Goal: Information Seeking & Learning: Learn about a topic

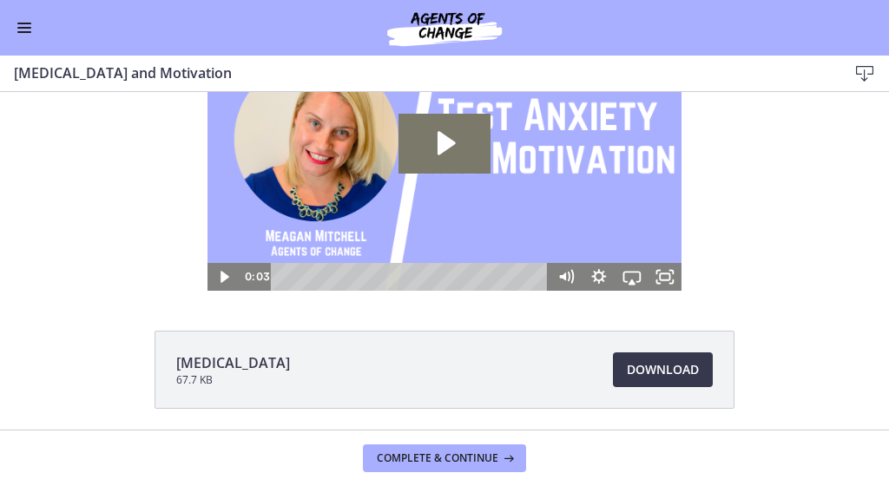
scroll to position [97, 0]
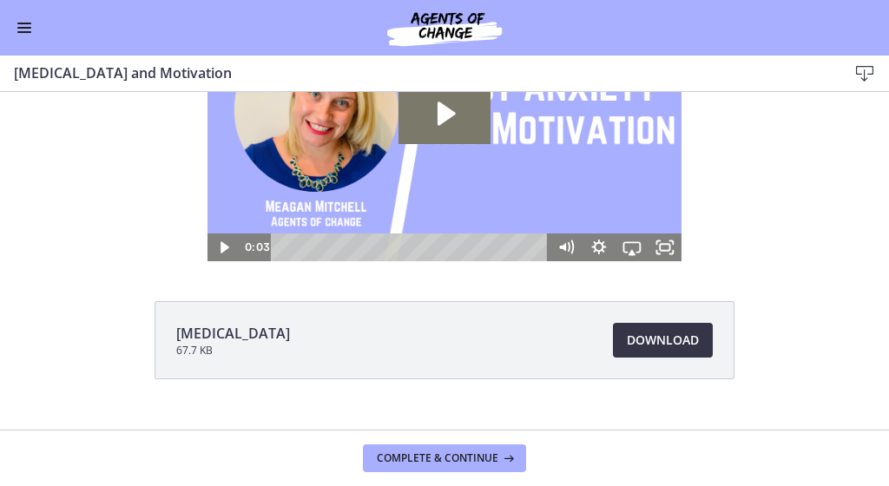
click at [636, 344] on span "Download Opens in a new window" at bounding box center [663, 340] width 72 height 21
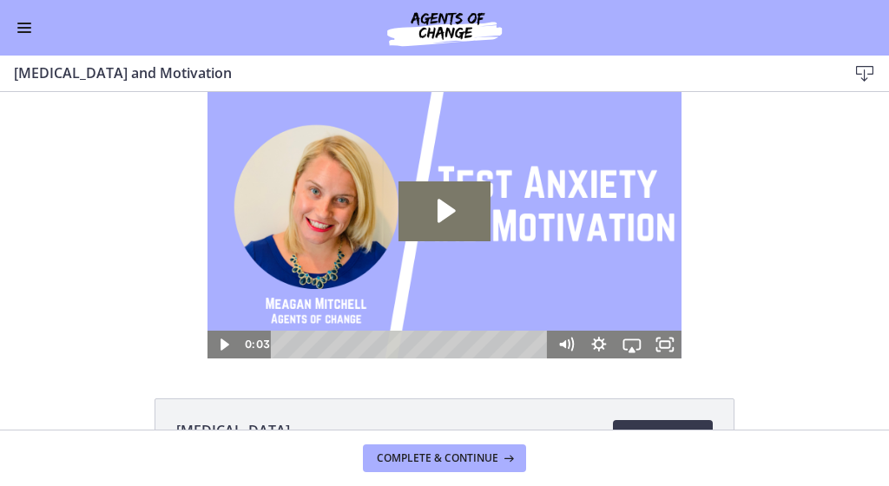
scroll to position [0, 0]
click at [454, 219] on icon "Play Video: ctfe73eqvn4c72r5t540.mp4" at bounding box center [445, 210] width 93 height 59
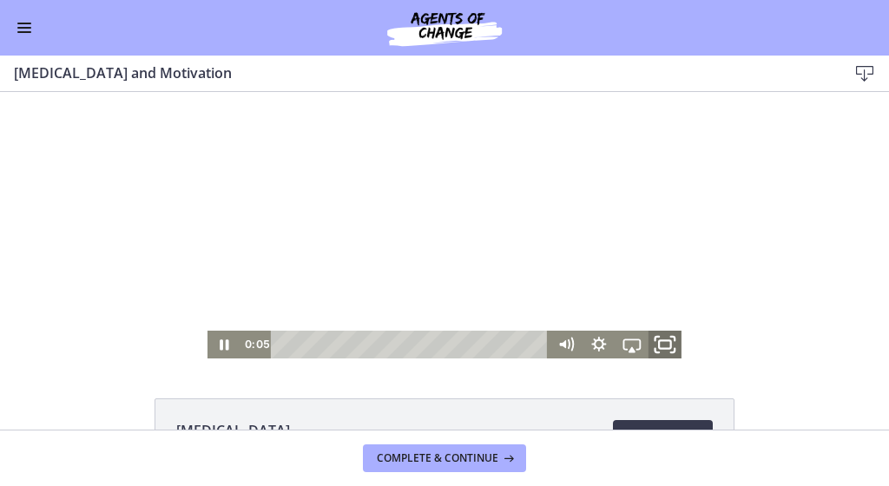
click at [669, 343] on icon "Fullscreen" at bounding box center [665, 344] width 40 height 33
click at [221, 345] on icon "Pause" at bounding box center [224, 345] width 10 height 13
click at [224, 343] on icon "Play Video" at bounding box center [225, 344] width 9 height 11
click at [665, 341] on rect "Fullscreen" at bounding box center [665, 344] width 10 height 7
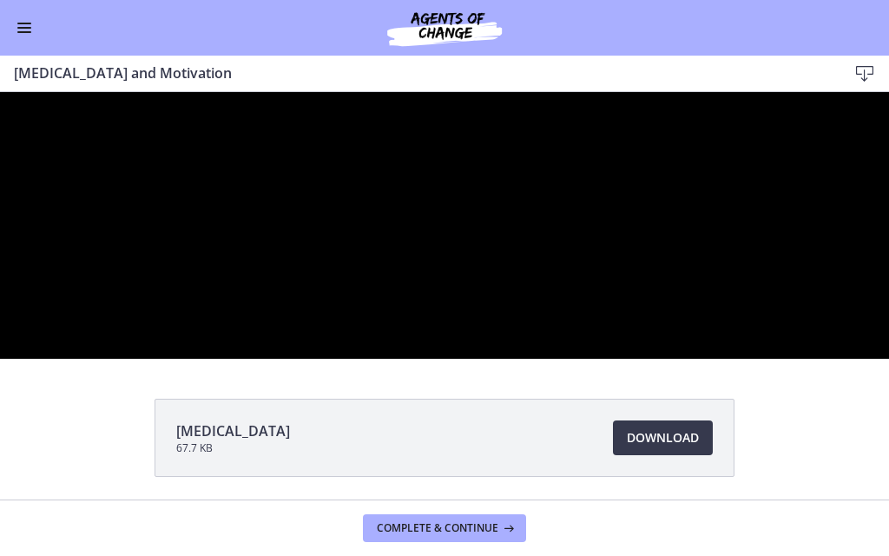
click at [665, 359] on div at bounding box center [444, 225] width 889 height 267
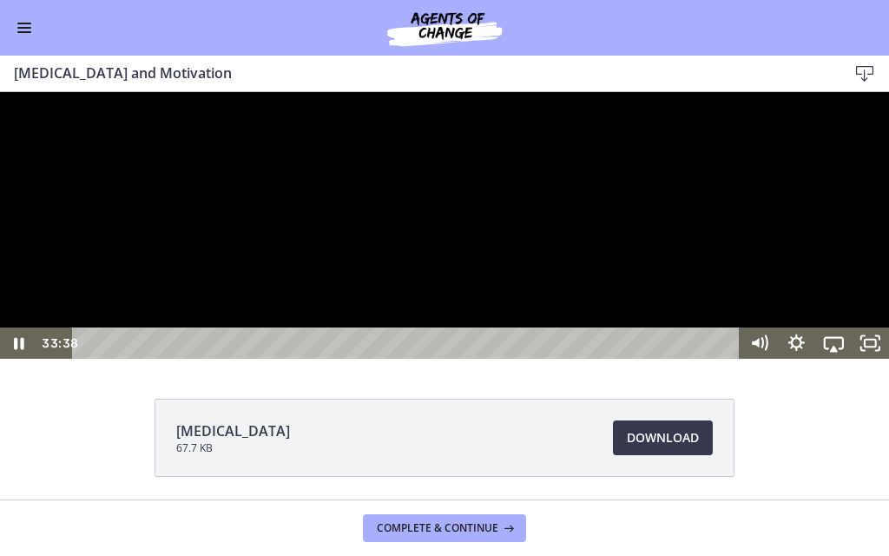
click at [95, 359] on div at bounding box center [444, 225] width 889 height 267
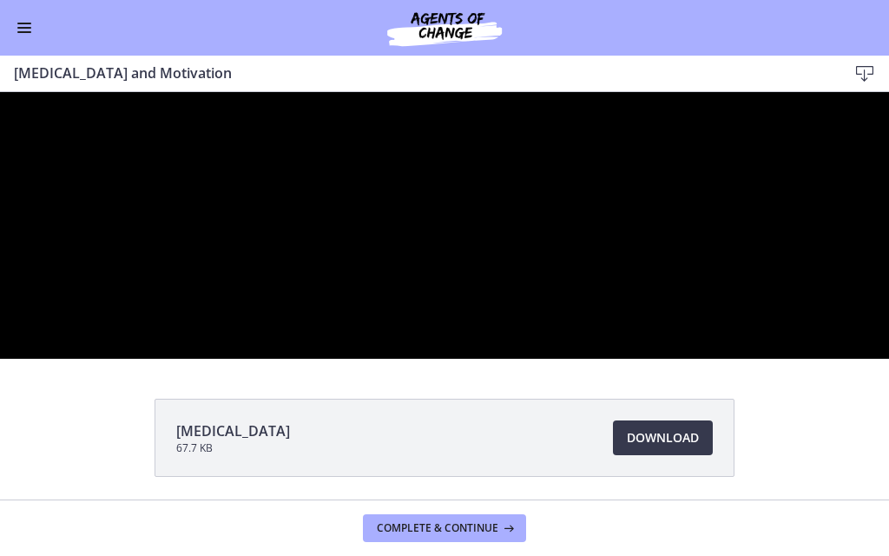
click at [95, 359] on div at bounding box center [444, 225] width 889 height 267
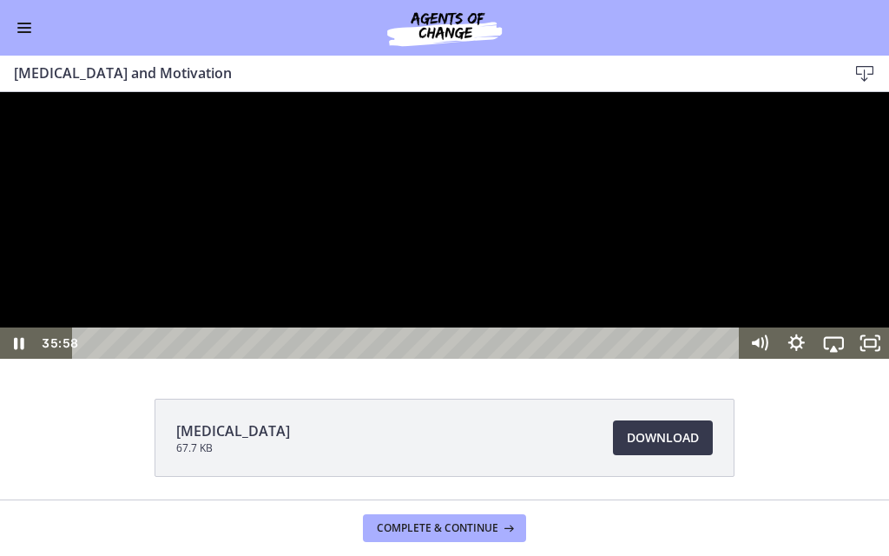
click at [95, 359] on div at bounding box center [444, 225] width 889 height 267
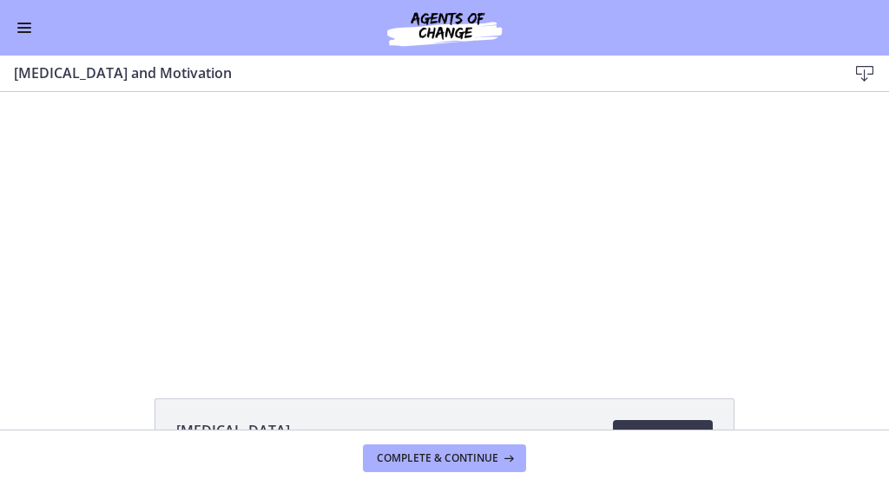
click at [68, 389] on div "[MEDICAL_DATA] 67.7 KB Download Opens in a new window" at bounding box center [444, 261] width 889 height 338
click at [287, 374] on div "[MEDICAL_DATA] 67.7 KB Download Opens in a new window" at bounding box center [444, 261] width 889 height 338
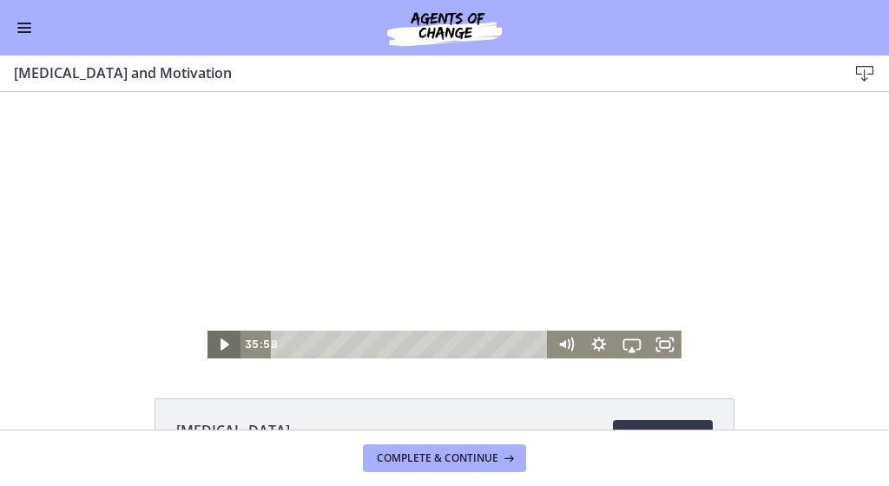
click at [225, 342] on icon "Play Video" at bounding box center [225, 344] width 9 height 11
click at [667, 349] on icon "Fullscreen" at bounding box center [665, 345] width 33 height 28
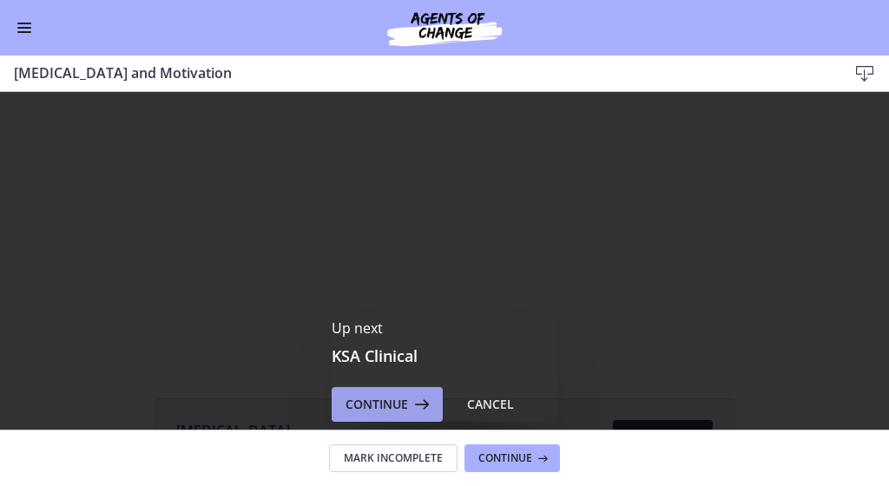
click at [371, 411] on span "Continue" at bounding box center [377, 404] width 63 height 21
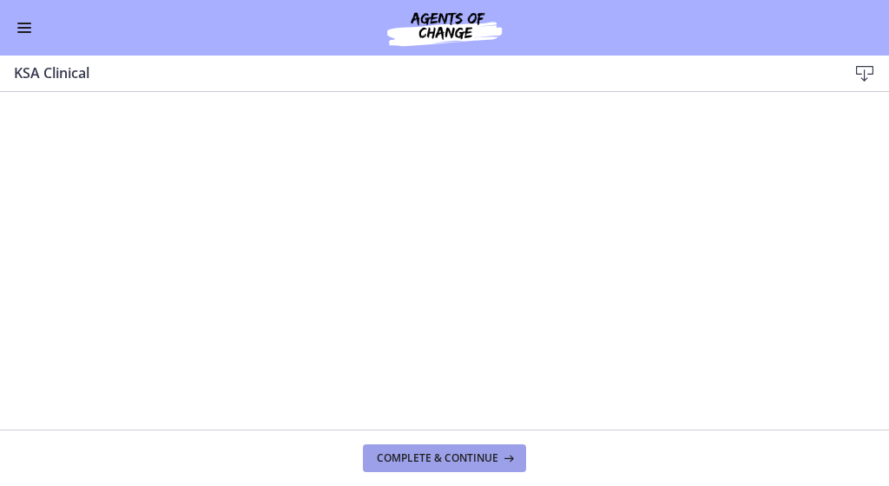
click at [444, 459] on span "Complete & continue" at bounding box center [438, 459] width 122 height 14
click at [429, 459] on span "Complete & continue" at bounding box center [438, 459] width 122 height 14
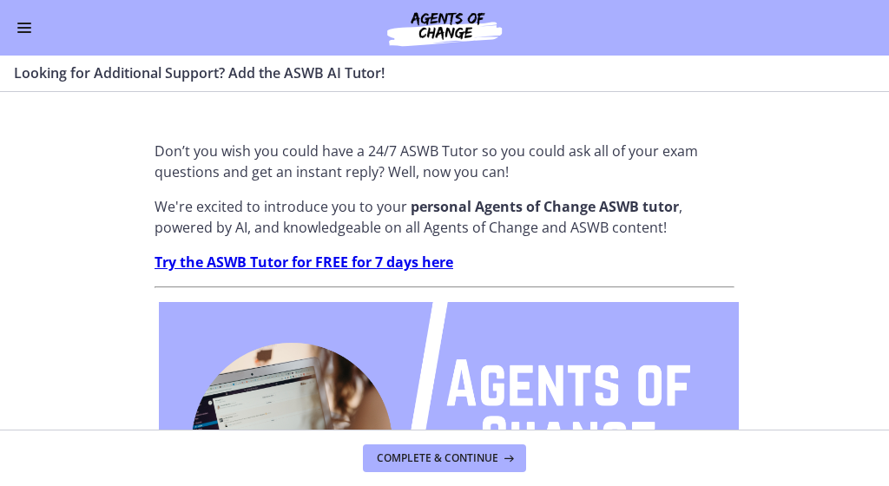
click at [25, 26] on button "Enable menu" at bounding box center [24, 27] width 21 height 21
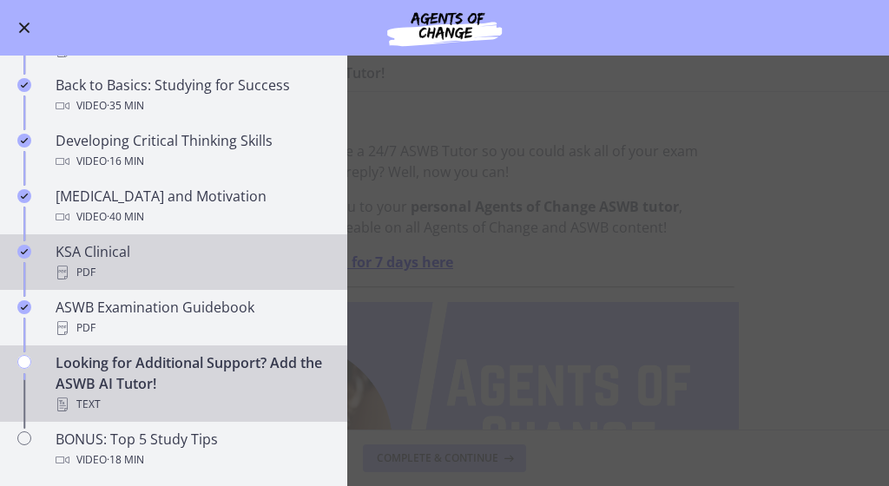
scroll to position [530, 0]
click at [111, 259] on div "KSA Clinical PDF" at bounding box center [191, 262] width 271 height 42
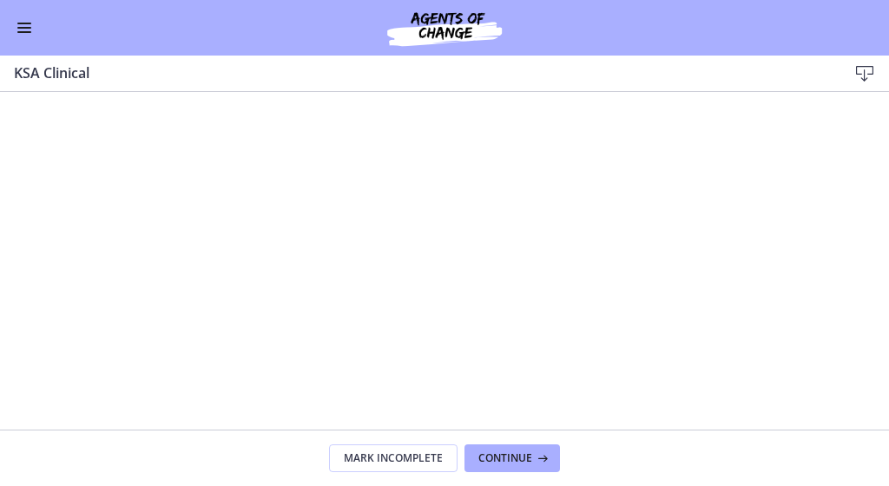
click at [861, 70] on icon at bounding box center [865, 73] width 21 height 21
click at [20, 25] on button "Enable menu" at bounding box center [24, 27] width 21 height 21
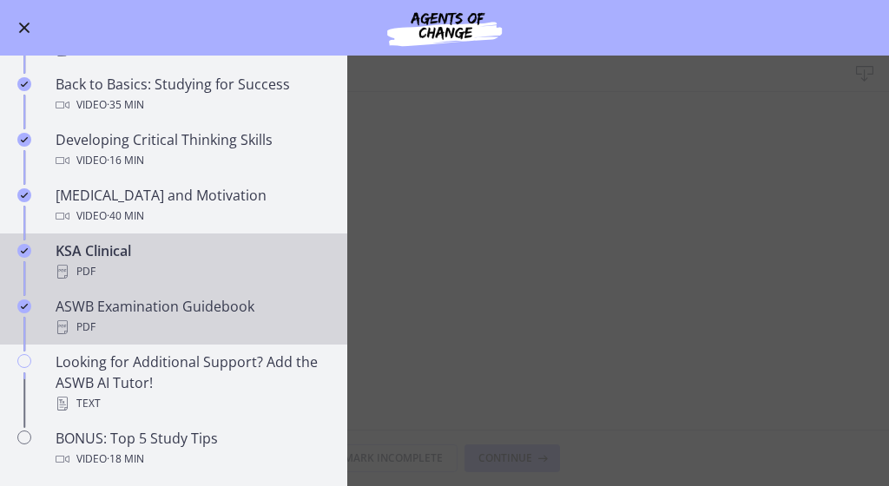
click at [100, 316] on div "ASWB Examination Guidebook PDF" at bounding box center [191, 317] width 271 height 42
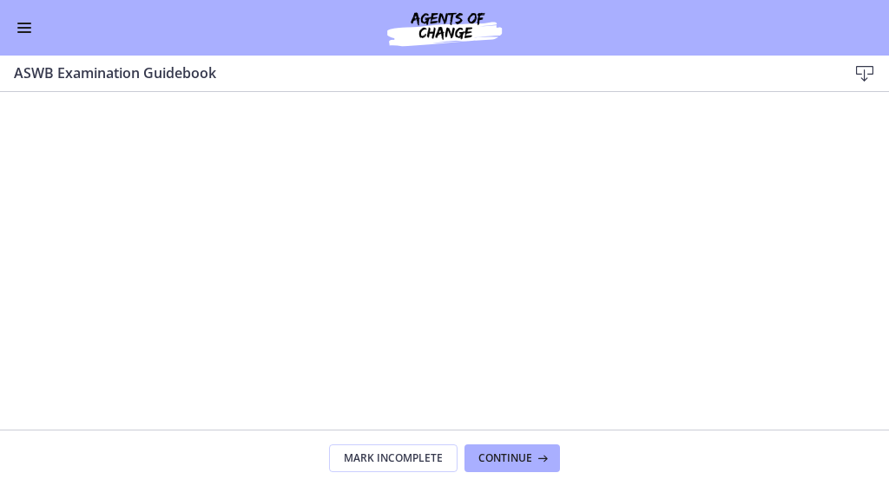
click at [863, 69] on icon at bounding box center [865, 73] width 21 height 21
click at [16, 34] on button "Enable menu" at bounding box center [24, 27] width 21 height 21
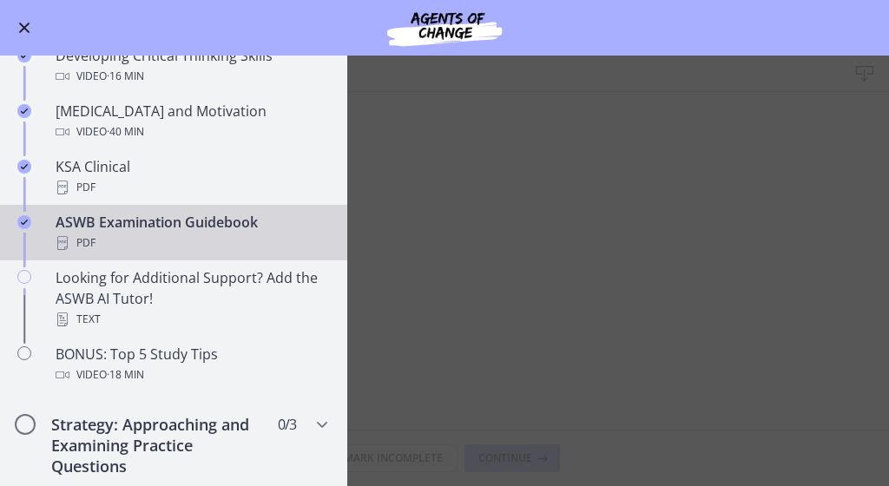
scroll to position [616, 0]
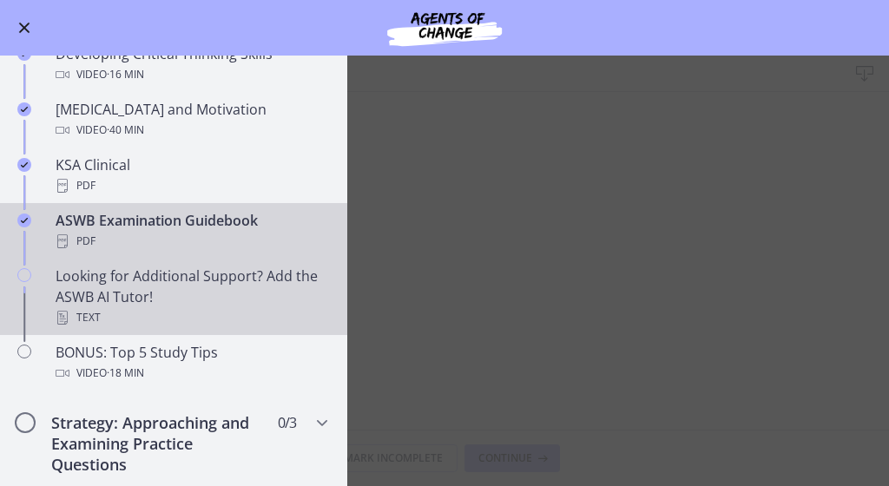
click at [113, 273] on div "Looking for Additional Support? Add the ASWB AI Tutor! Text" at bounding box center [191, 297] width 271 height 63
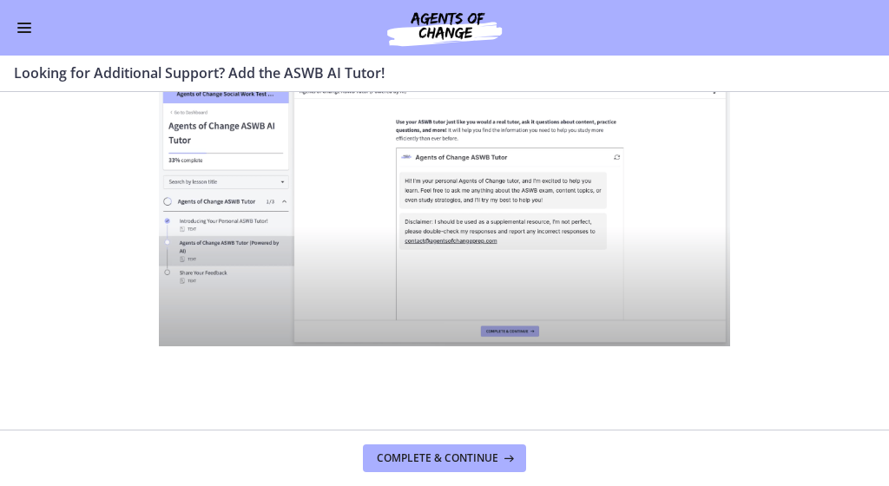
scroll to position [835, 0]
click at [430, 460] on span "Complete & continue" at bounding box center [438, 459] width 122 height 14
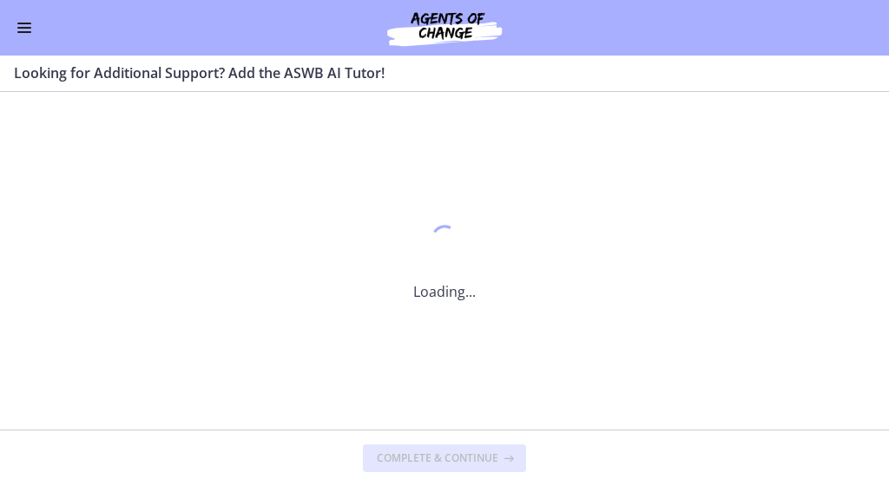
scroll to position [0, 0]
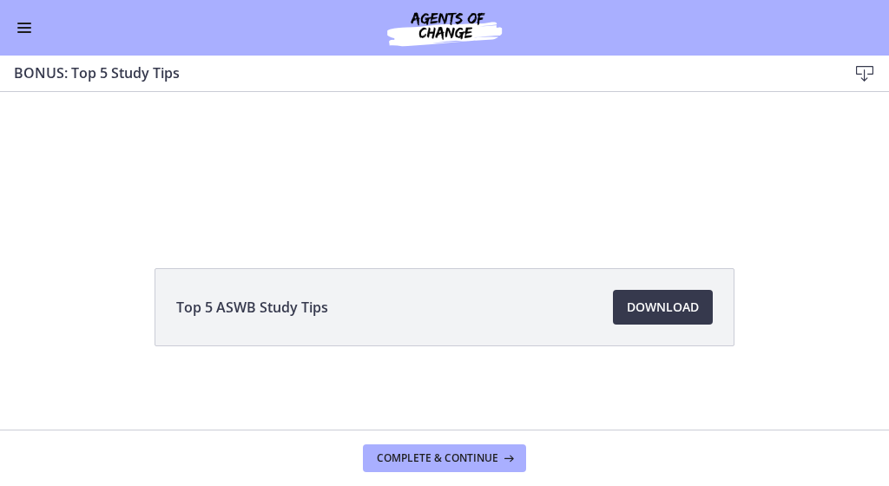
scroll to position [130, 0]
click at [649, 313] on span "Download Opens in a new window" at bounding box center [663, 307] width 72 height 21
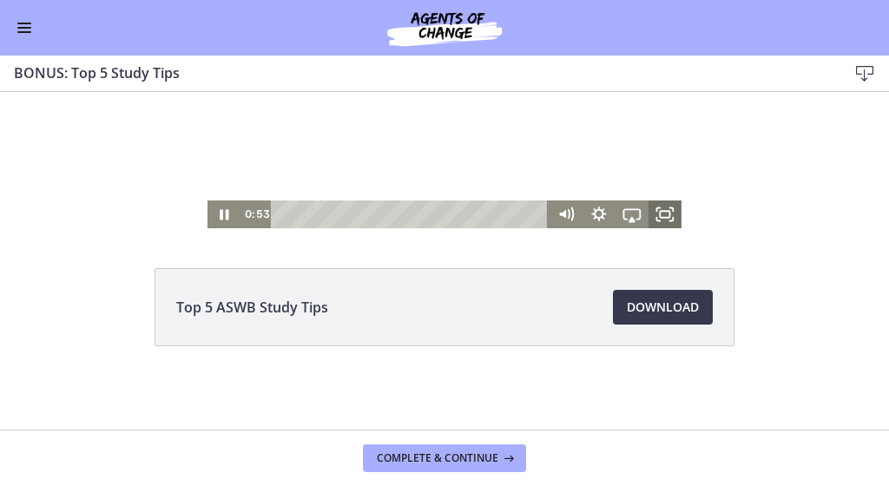
click at [662, 211] on rect "Fullscreen" at bounding box center [665, 214] width 10 height 7
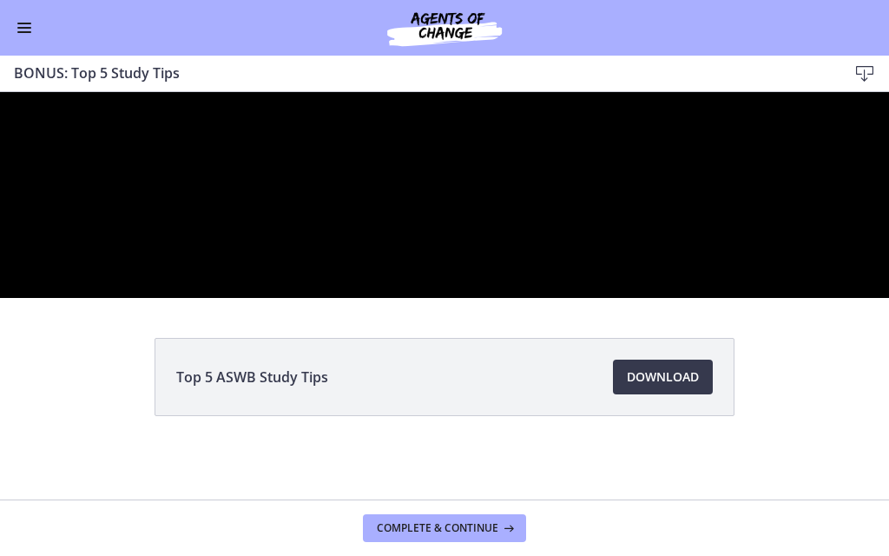
click at [662, 298] on div at bounding box center [444, 164] width 889 height 267
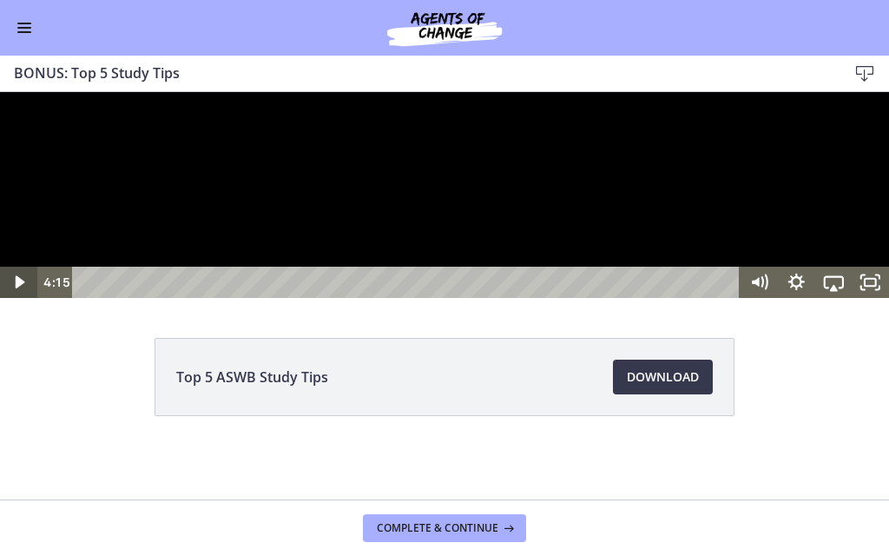
click at [25, 298] on icon "Play Video" at bounding box center [20, 282] width 37 height 31
click at [25, 300] on icon "Pause" at bounding box center [19, 281] width 44 height 37
click at [25, 300] on icon "Play Video" at bounding box center [20, 281] width 44 height 37
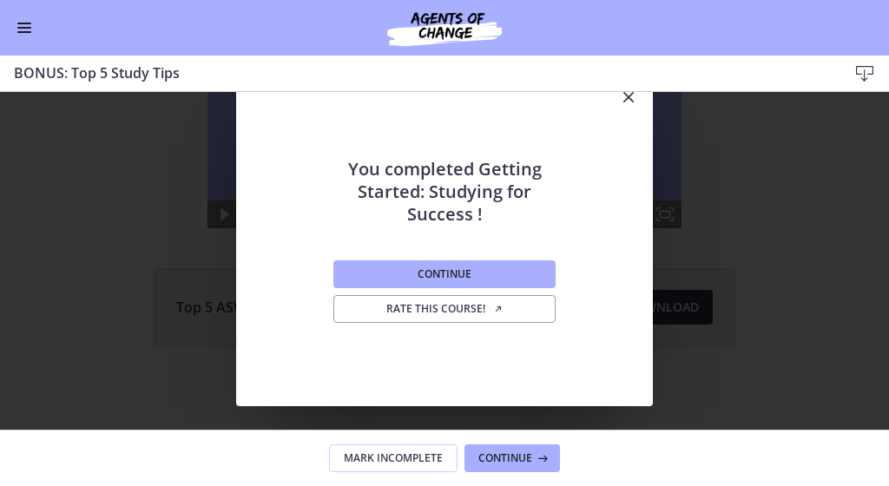
scroll to position [0, 0]
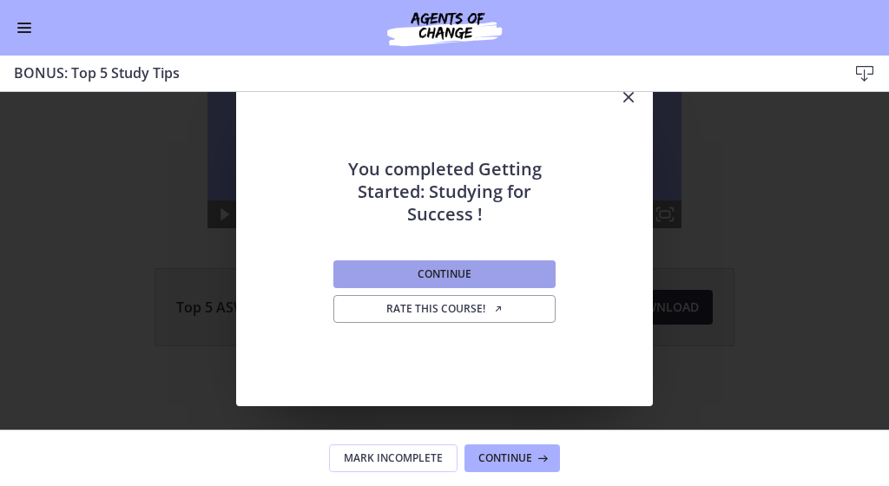
click at [418, 263] on button "Continue" at bounding box center [444, 275] width 222 height 28
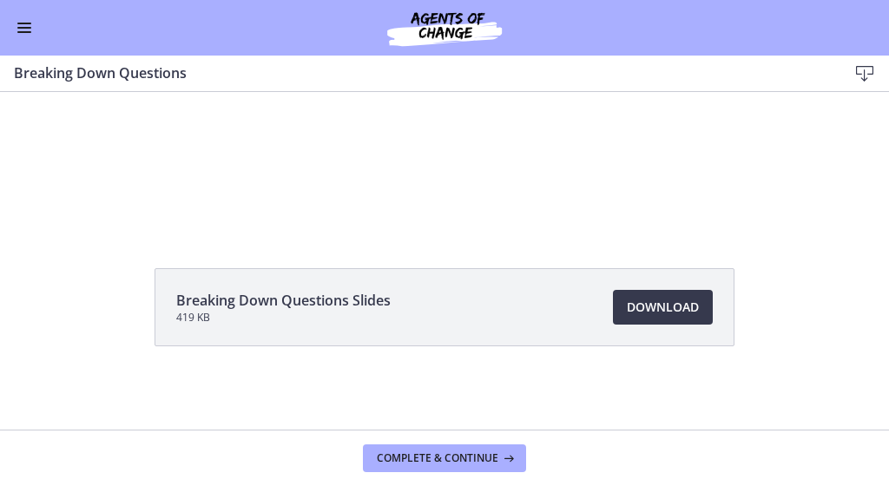
scroll to position [130, 0]
click at [657, 320] on link "Download Opens in a new window" at bounding box center [663, 307] width 100 height 35
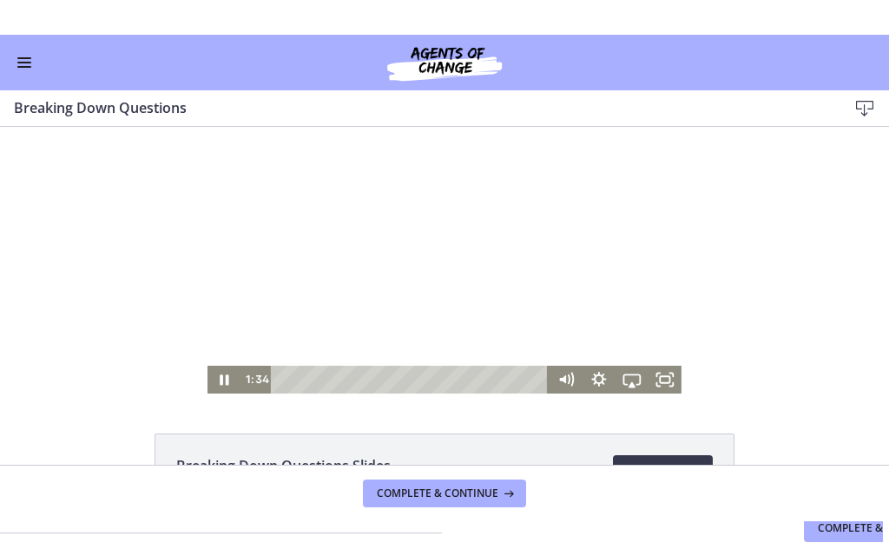
scroll to position [0, 0]
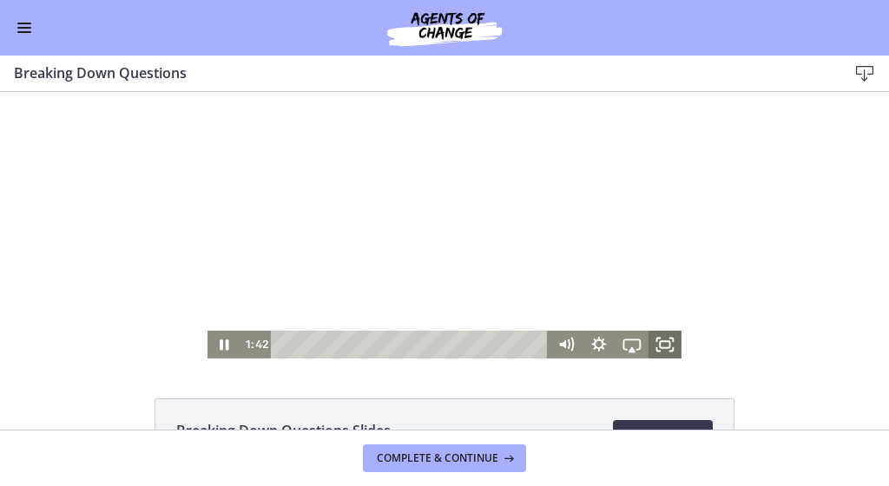
click at [669, 347] on icon "Fullscreen" at bounding box center [665, 345] width 33 height 28
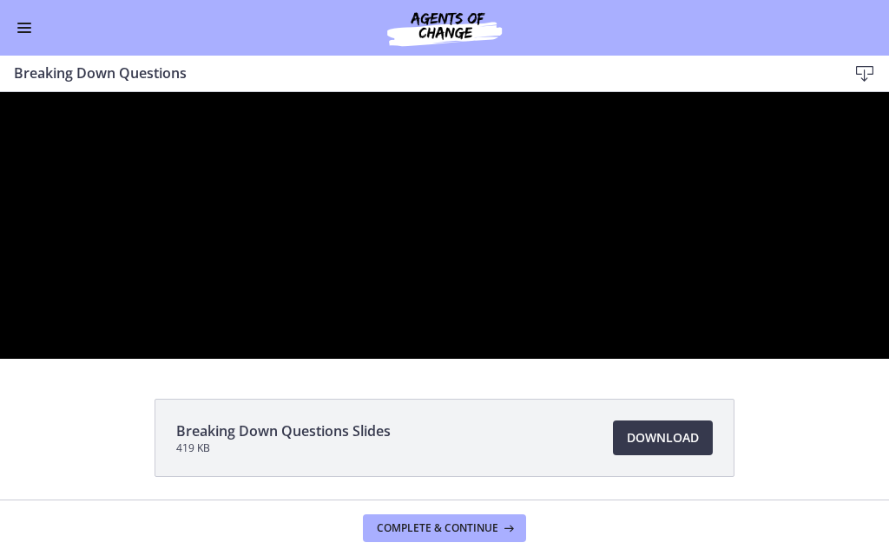
click at [669, 359] on div at bounding box center [444, 225] width 889 height 267
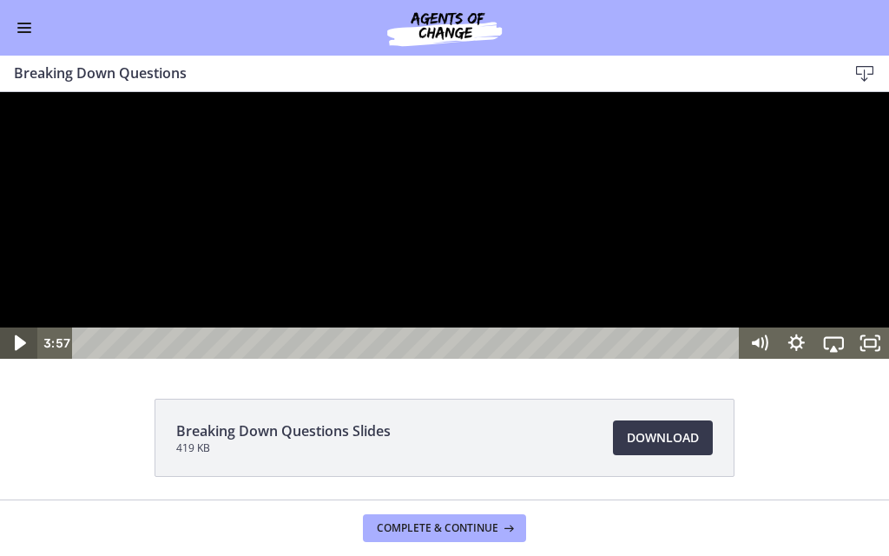
click at [22, 361] on icon "Play Video" at bounding box center [20, 342] width 44 height 37
click at [19, 359] on icon "Pause" at bounding box center [18, 342] width 37 height 31
click at [19, 350] on icon "Play Video" at bounding box center [21, 343] width 10 height 13
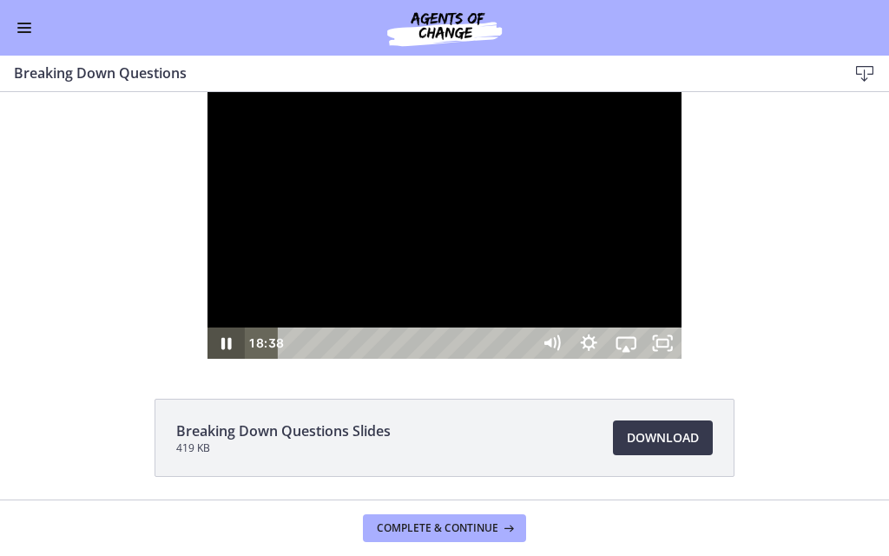
scroll to position [616, 0]
drag, startPoint x: 222, startPoint y: 340, endPoint x: 379, endPoint y: 362, distance: 157.8
click at [379, 359] on div at bounding box center [445, 225] width 474 height 267
drag, startPoint x: 660, startPoint y: 336, endPoint x: 501, endPoint y: 341, distance: 159.0
click at [501, 341] on div at bounding box center [445, 225] width 474 height 267
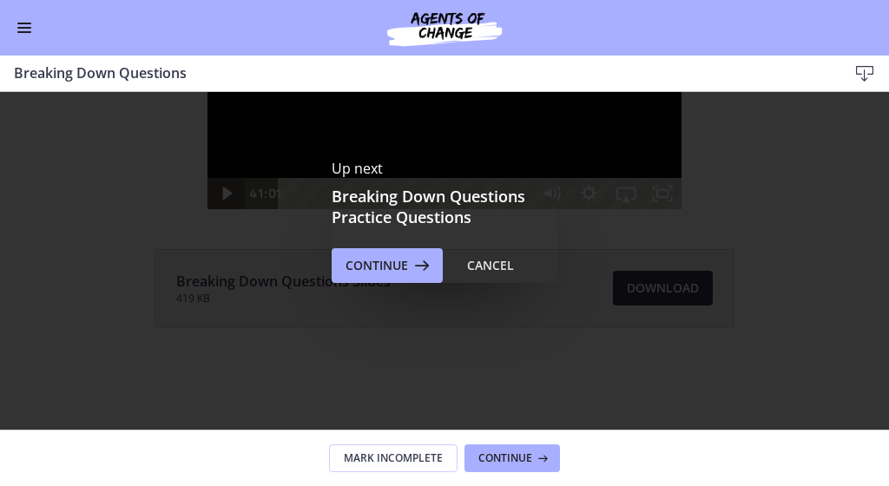
scroll to position [151, 0]
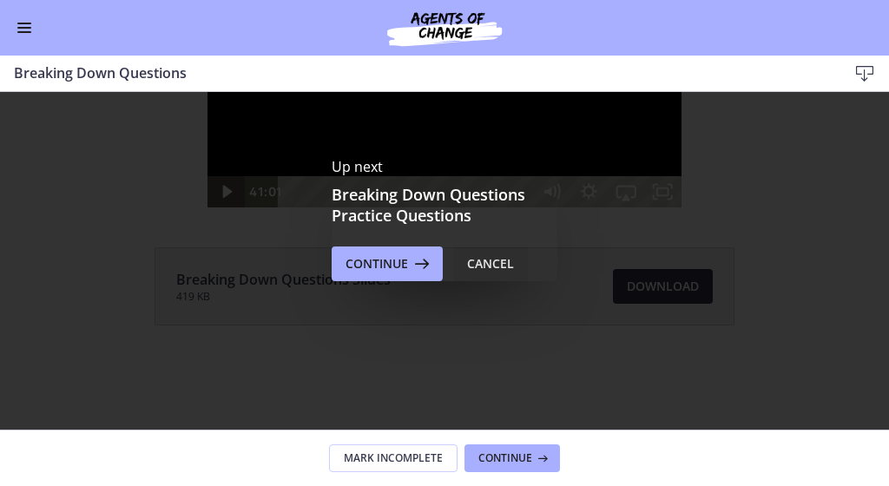
click at [483, 267] on div "Cancel" at bounding box center [490, 264] width 47 height 21
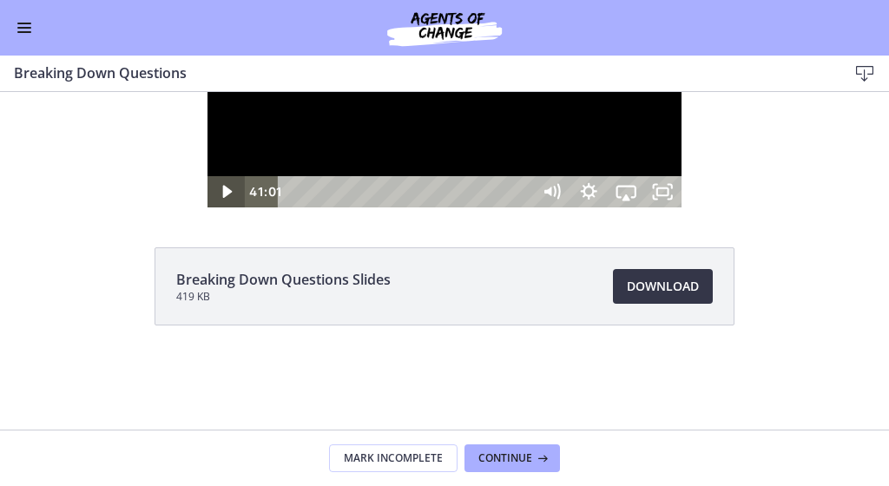
click at [672, 289] on span "Download Opens in a new window" at bounding box center [663, 286] width 72 height 21
